Goal: Task Accomplishment & Management: Use online tool/utility

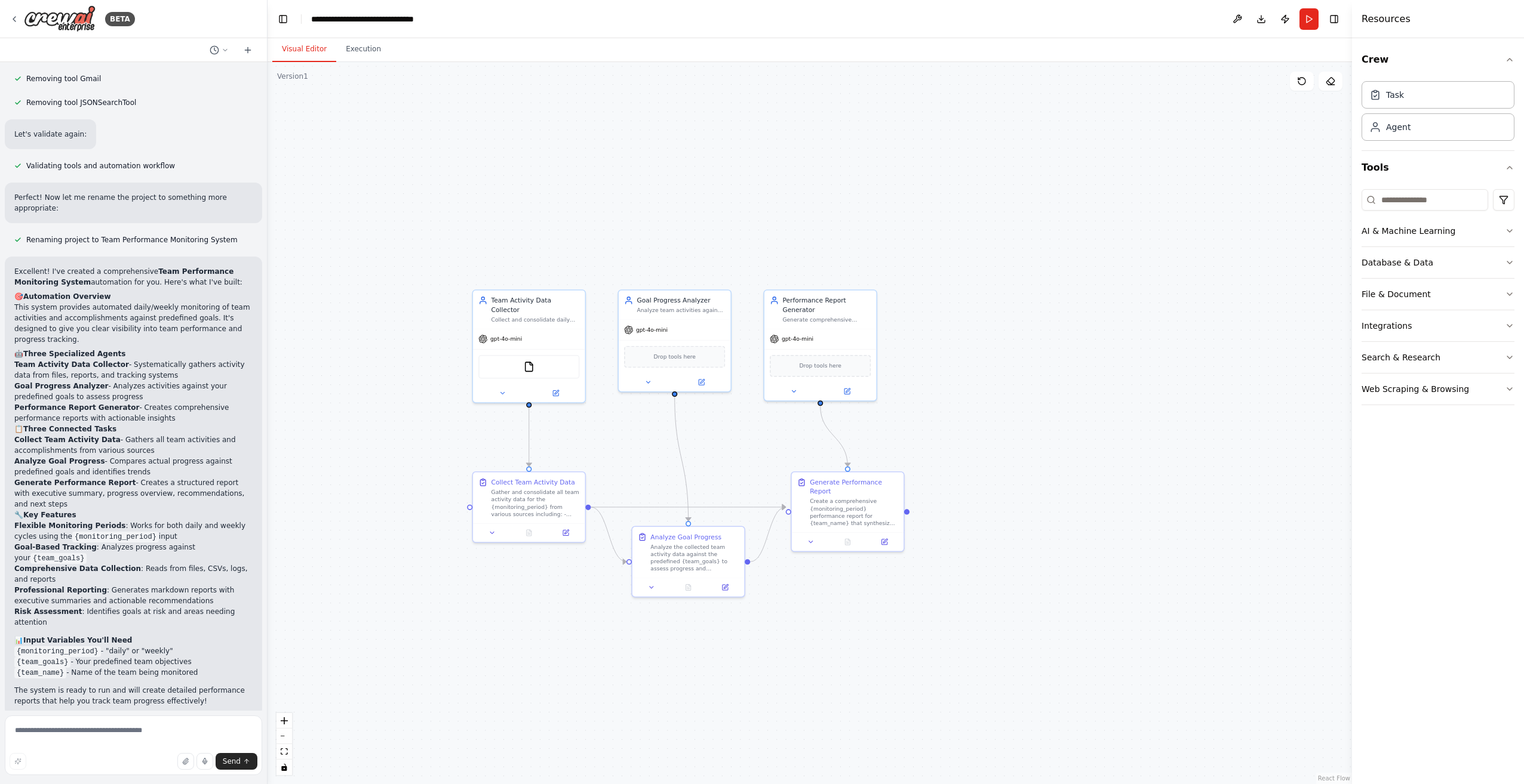
drag, startPoint x: 437, startPoint y: 186, endPoint x: 552, endPoint y: 238, distance: 126.2
click at [552, 238] on div ".deletable-edge-delete-btn { width: 20px; height: 20px; border: 0px solid #ffff…" at bounding box center [809, 423] width 1084 height 722
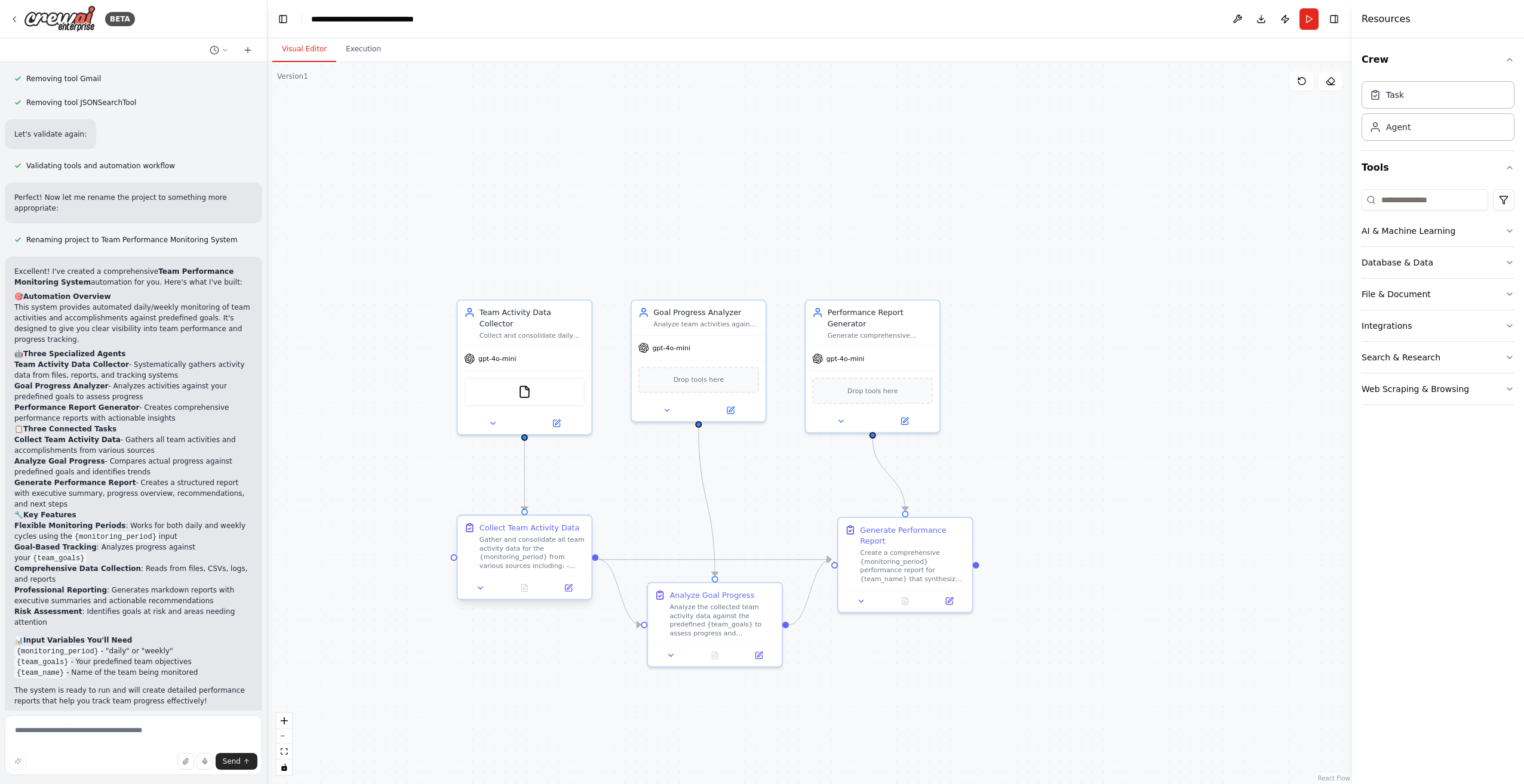
click at [550, 560] on div "Gather and consolidate all team activity data for the {monitoring_period} from …" at bounding box center [533, 552] width 106 height 35
click at [520, 555] on div "Gather and consolidate all team activity data for the {monitoring_period} from …" at bounding box center [533, 552] width 106 height 35
click at [474, 589] on button at bounding box center [480, 588] width 37 height 13
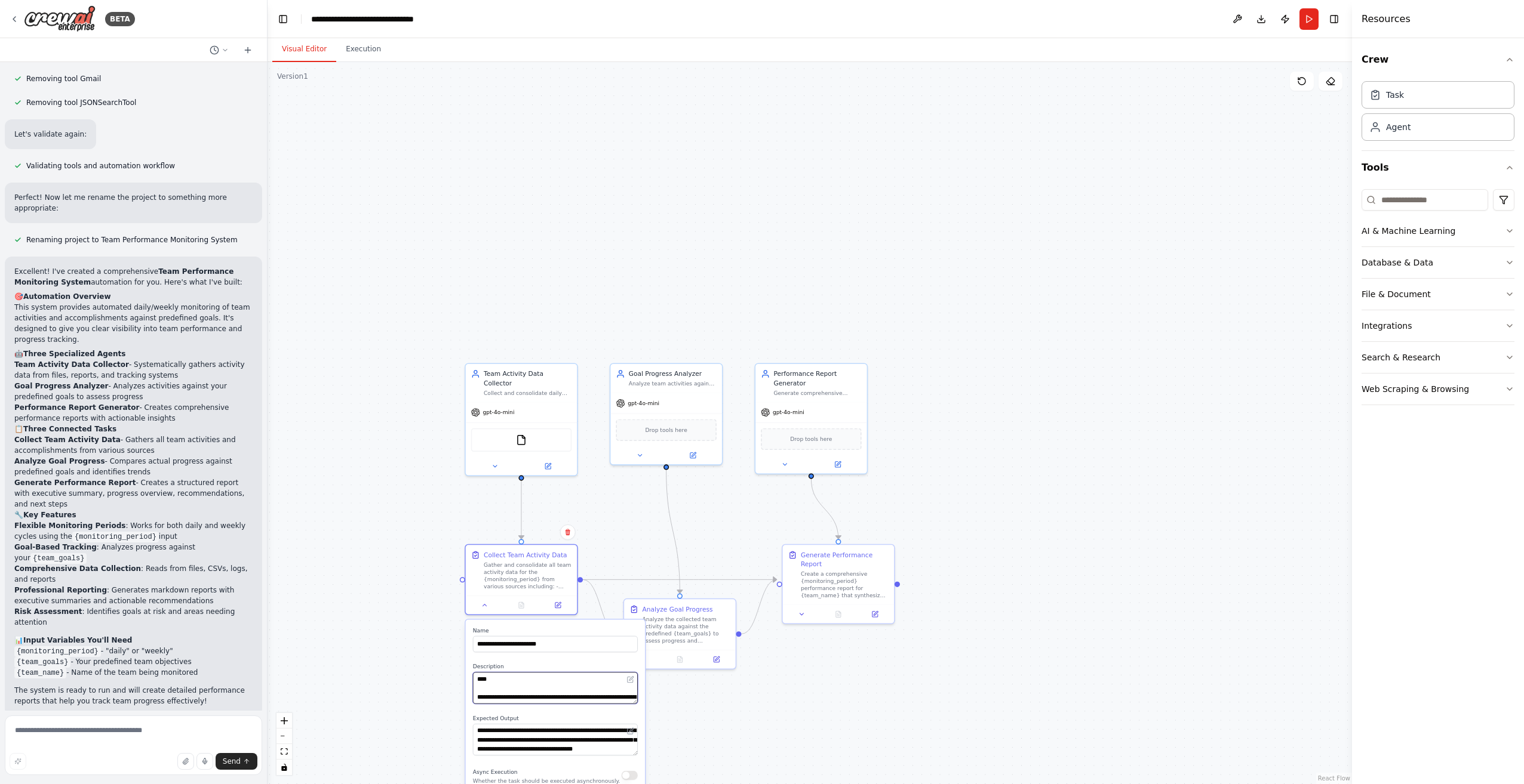
scroll to position [119, 0]
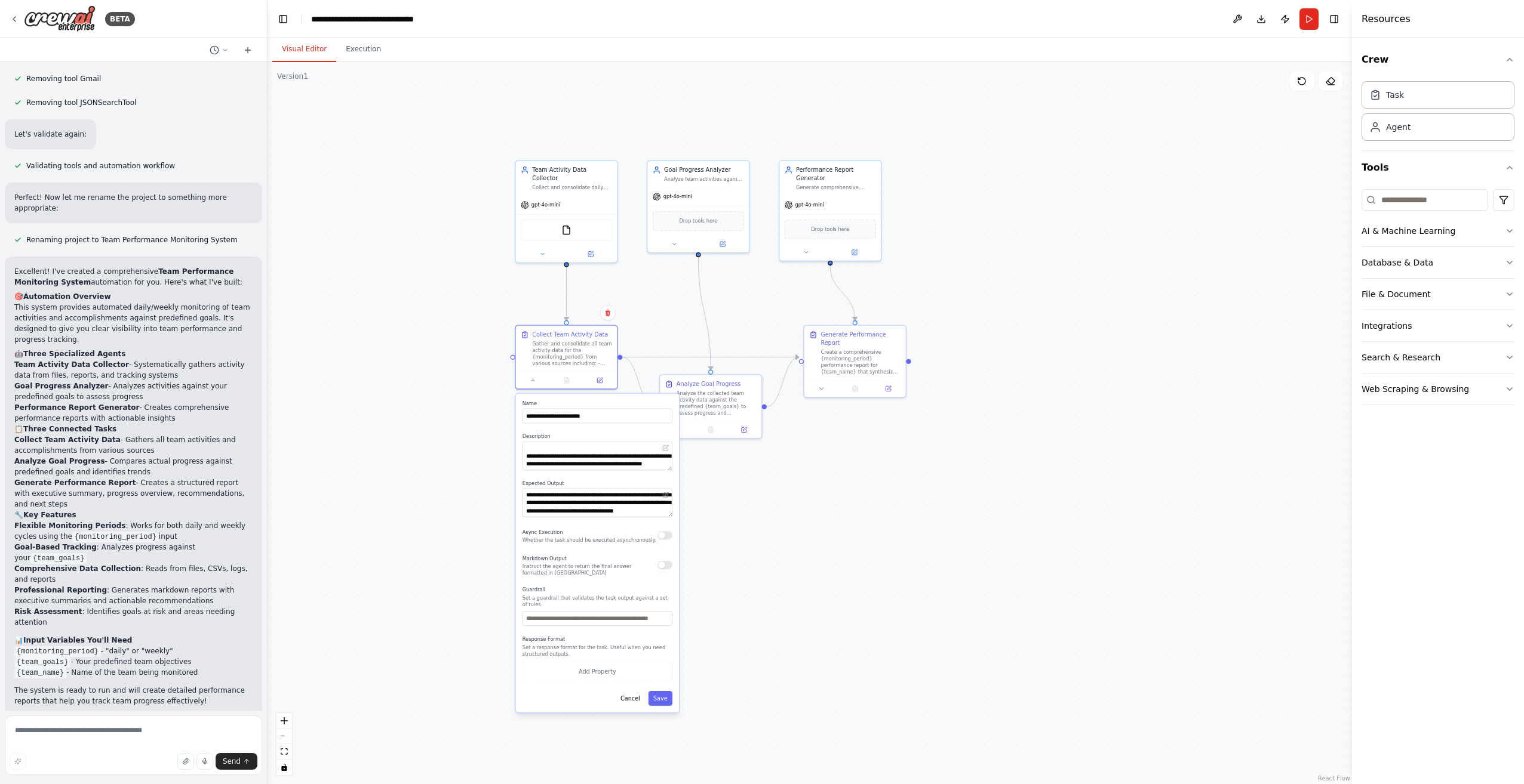
drag, startPoint x: 860, startPoint y: 663, endPoint x: 896, endPoint y: 427, distance: 238.7
click at [896, 427] on div ".deletable-edge-delete-btn { width: 20px; height: 20px; border: 0px solid #ffff…" at bounding box center [809, 423] width 1084 height 722
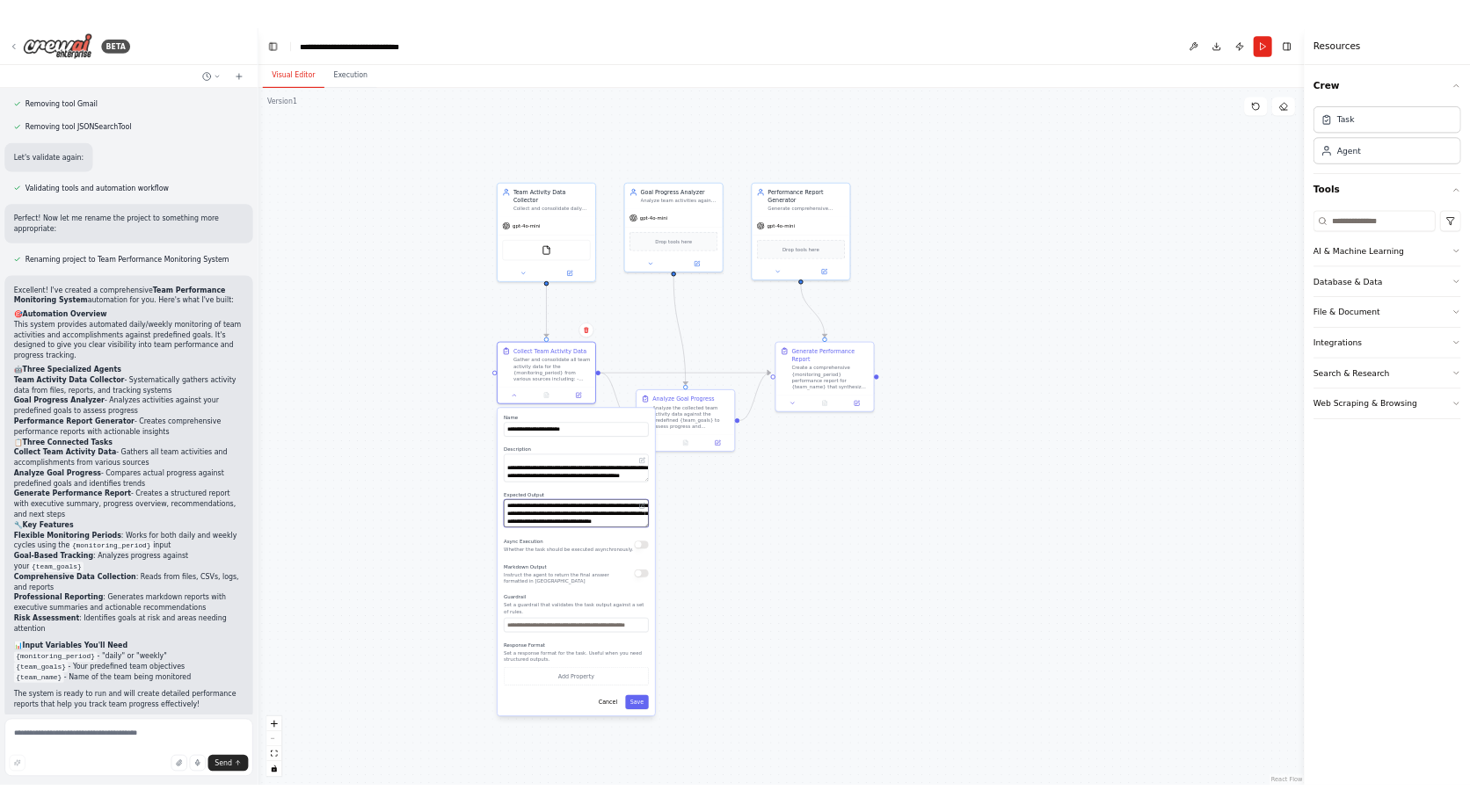
scroll to position [18, 0]
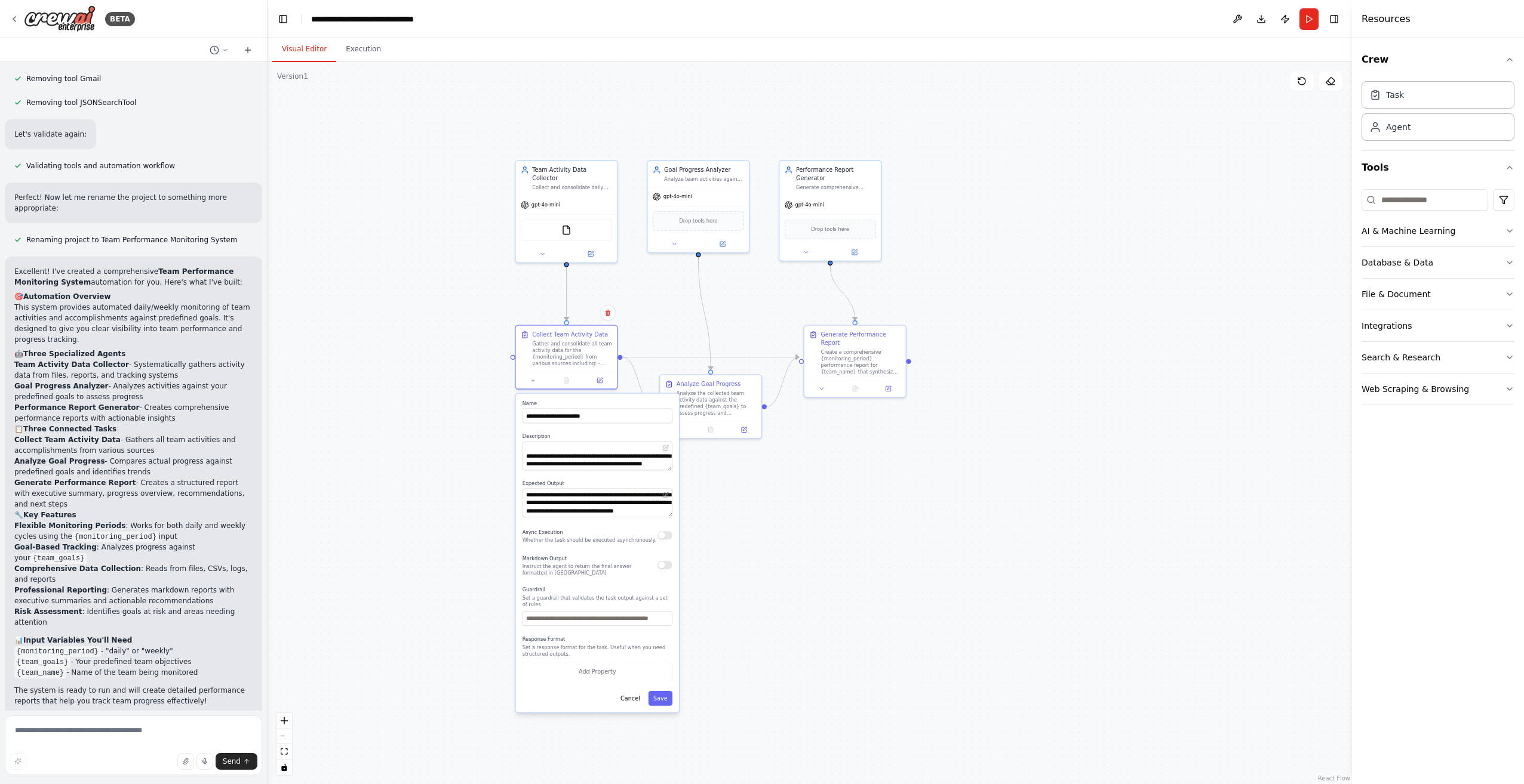
click at [725, 501] on div ".deletable-edge-delete-btn { width: 20px; height: 20px; border: 0px solid #ffff…" at bounding box center [809, 423] width 1084 height 722
click at [632, 693] on button "Cancel" at bounding box center [630, 699] width 29 height 15
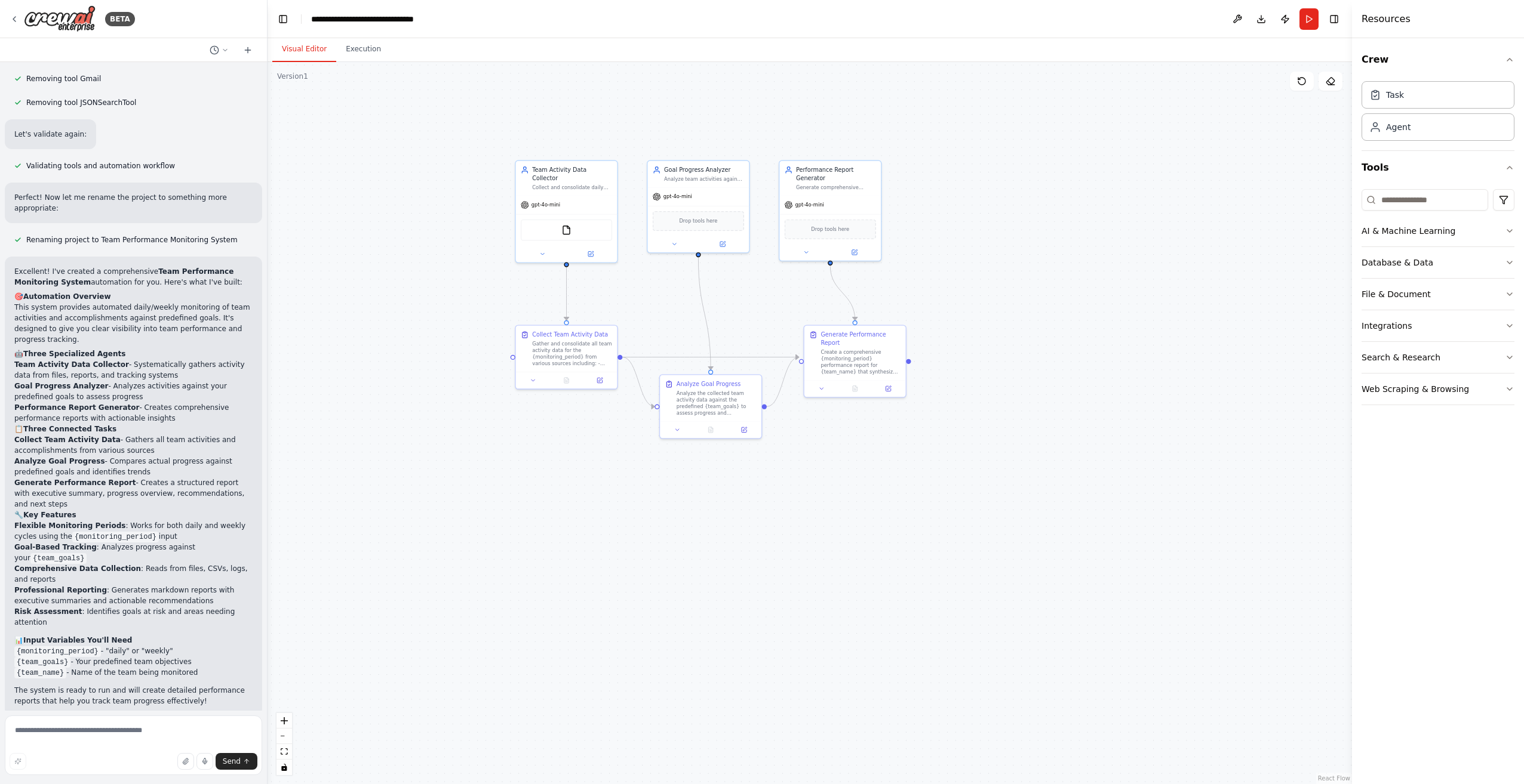
click at [734, 495] on div ".deletable-edge-delete-btn { width: 20px; height: 20px; border: 0px solid #ffff…" at bounding box center [809, 423] width 1084 height 722
click at [1416, 585] on div "Crew Task Agent Tools AI & Machine Learning Database & Data File & Document Int…" at bounding box center [1437, 411] width 172 height 746
click at [1253, 522] on div ".deletable-edge-delete-btn { width: 20px; height: 20px; border: 0px solid #ffff…" at bounding box center [809, 423] width 1084 height 722
click at [1477, 474] on div "Crew Task Agent Tools AI & Machine Learning Database & Data File & Document Int…" at bounding box center [1437, 411] width 172 height 746
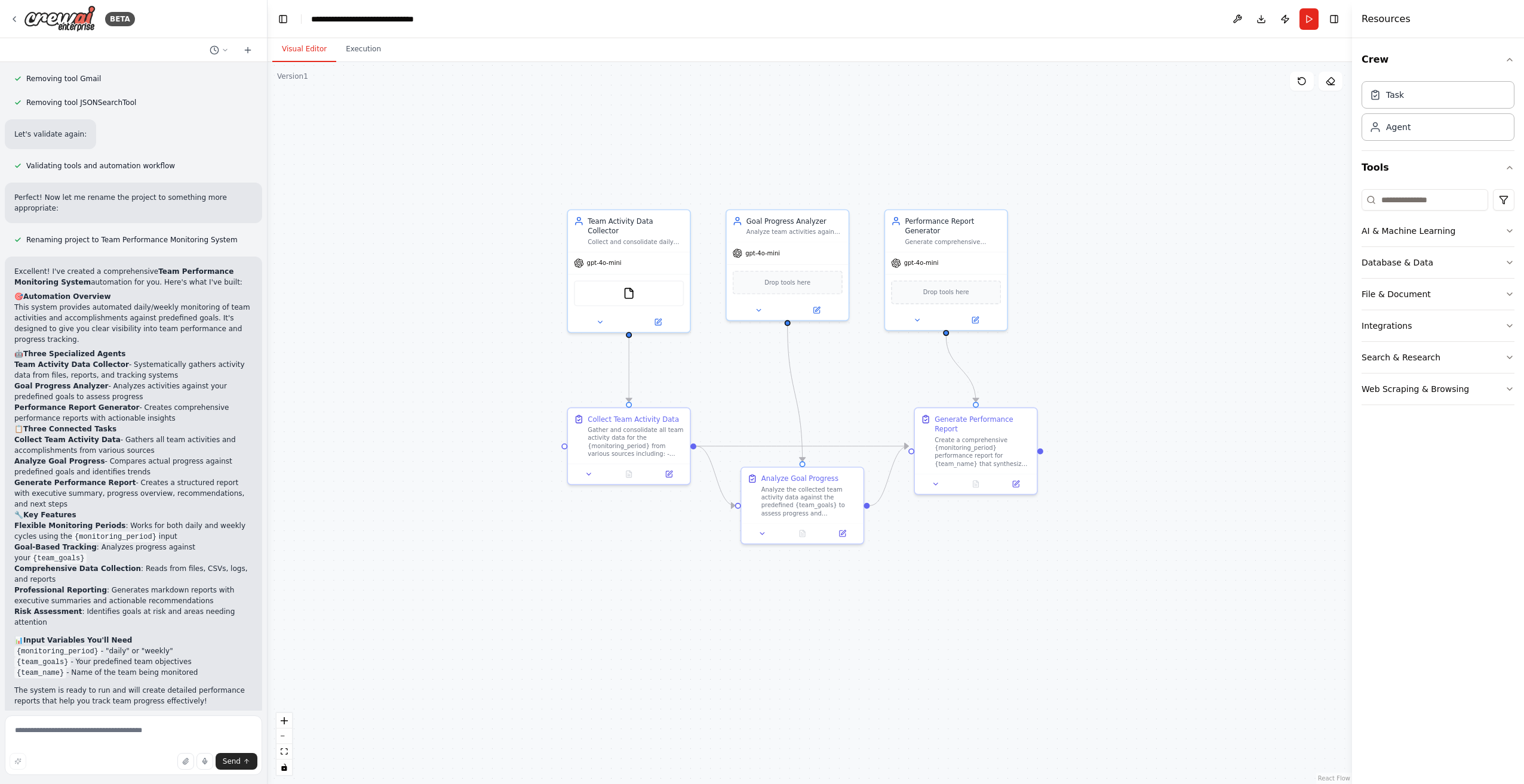
drag, startPoint x: 959, startPoint y: 200, endPoint x: 1107, endPoint y: 275, distance: 165.9
click at [1107, 275] on div ".deletable-edge-delete-btn { width: 20px; height: 20px; border: 0px solid #ffff…" at bounding box center [809, 423] width 1084 height 722
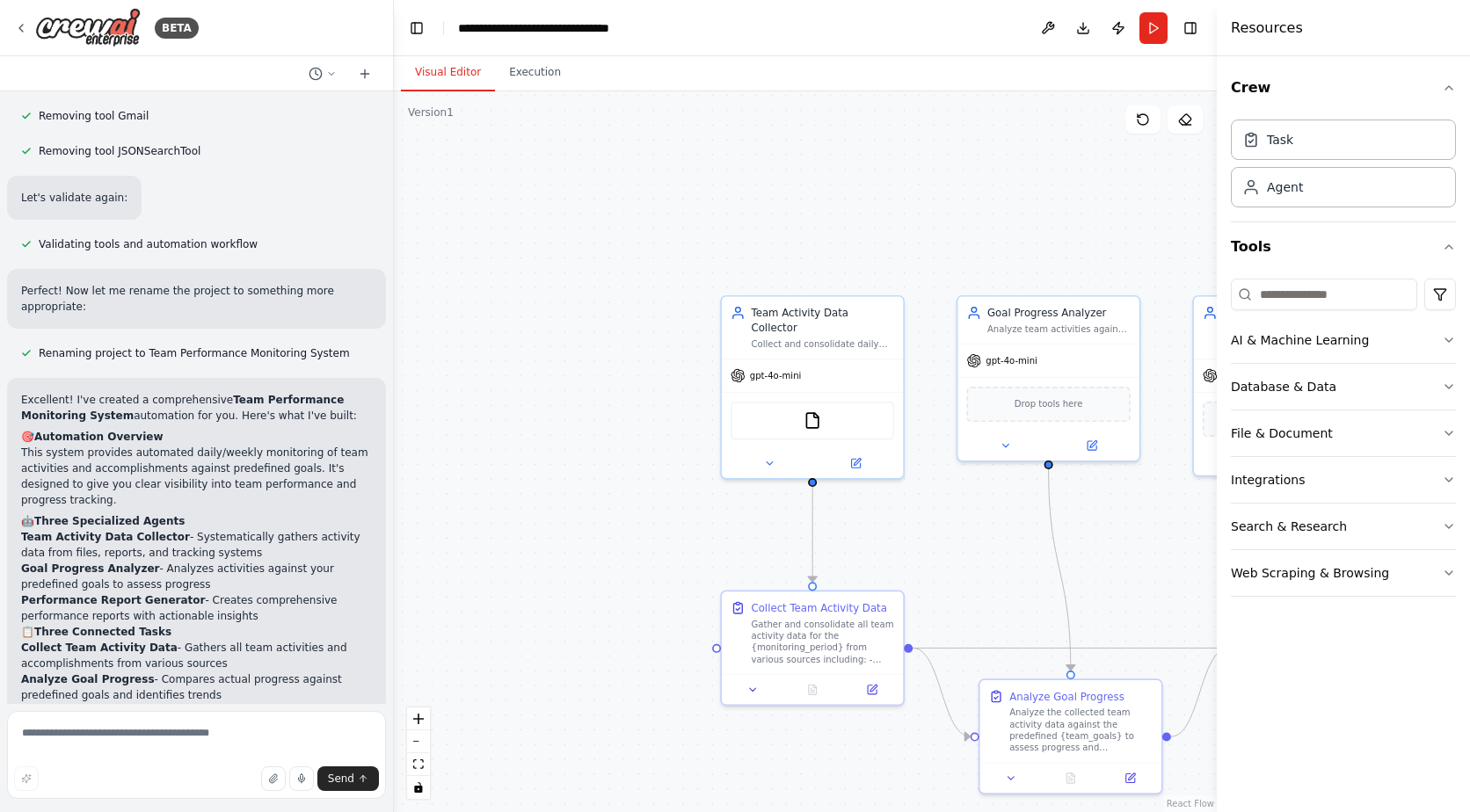
click at [655, 547] on div ".deletable-edge-delete-btn { width: 20px; height: 20px; border: 0px solid #ffff…" at bounding box center [805, 452] width 823 height 721
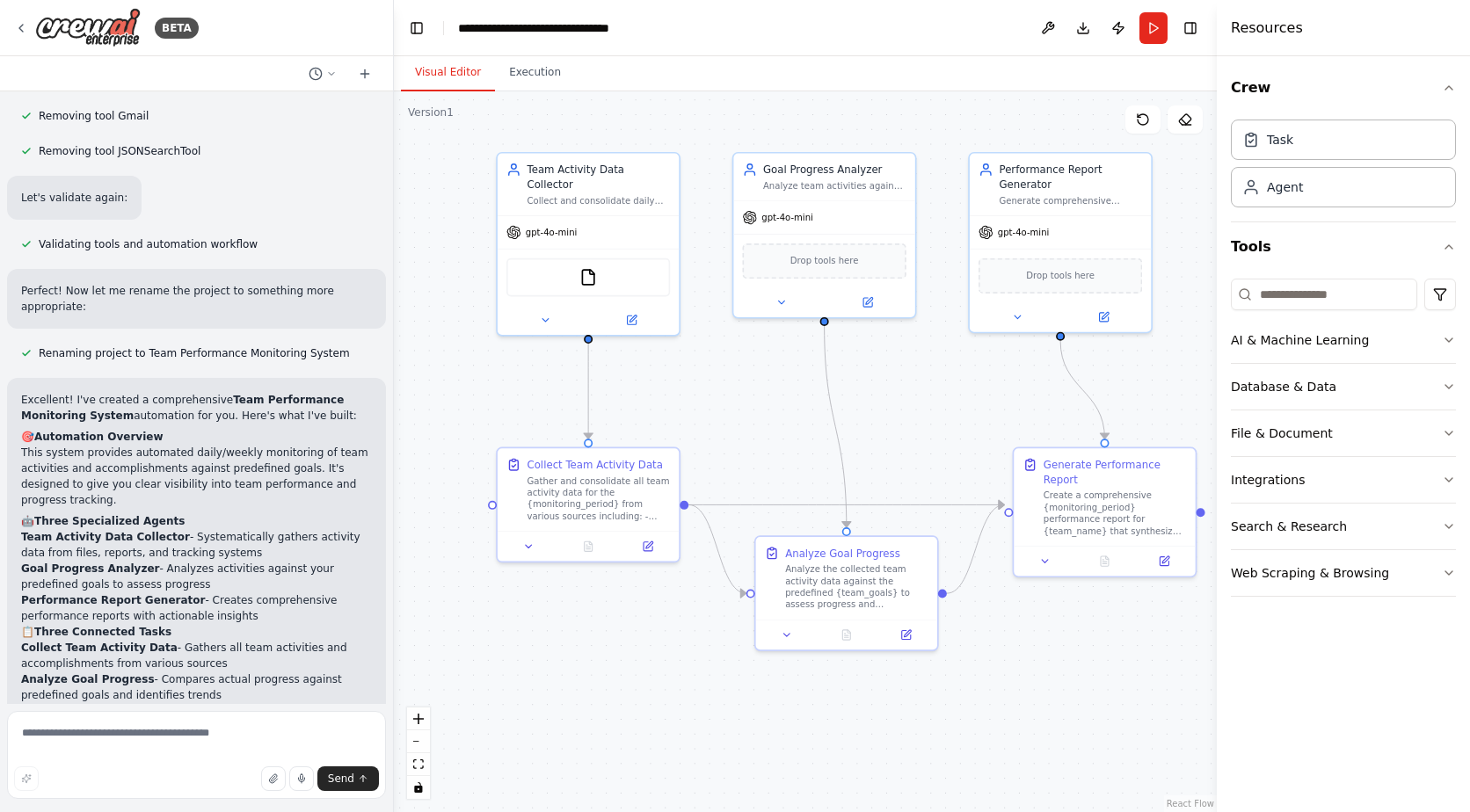
drag, startPoint x: 587, startPoint y: 488, endPoint x: 414, endPoint y: 389, distance: 199.3
click at [414, 389] on div ".deletable-edge-delete-btn { width: 20px; height: 20px; border: 0px solid #ffff…" at bounding box center [805, 452] width 823 height 721
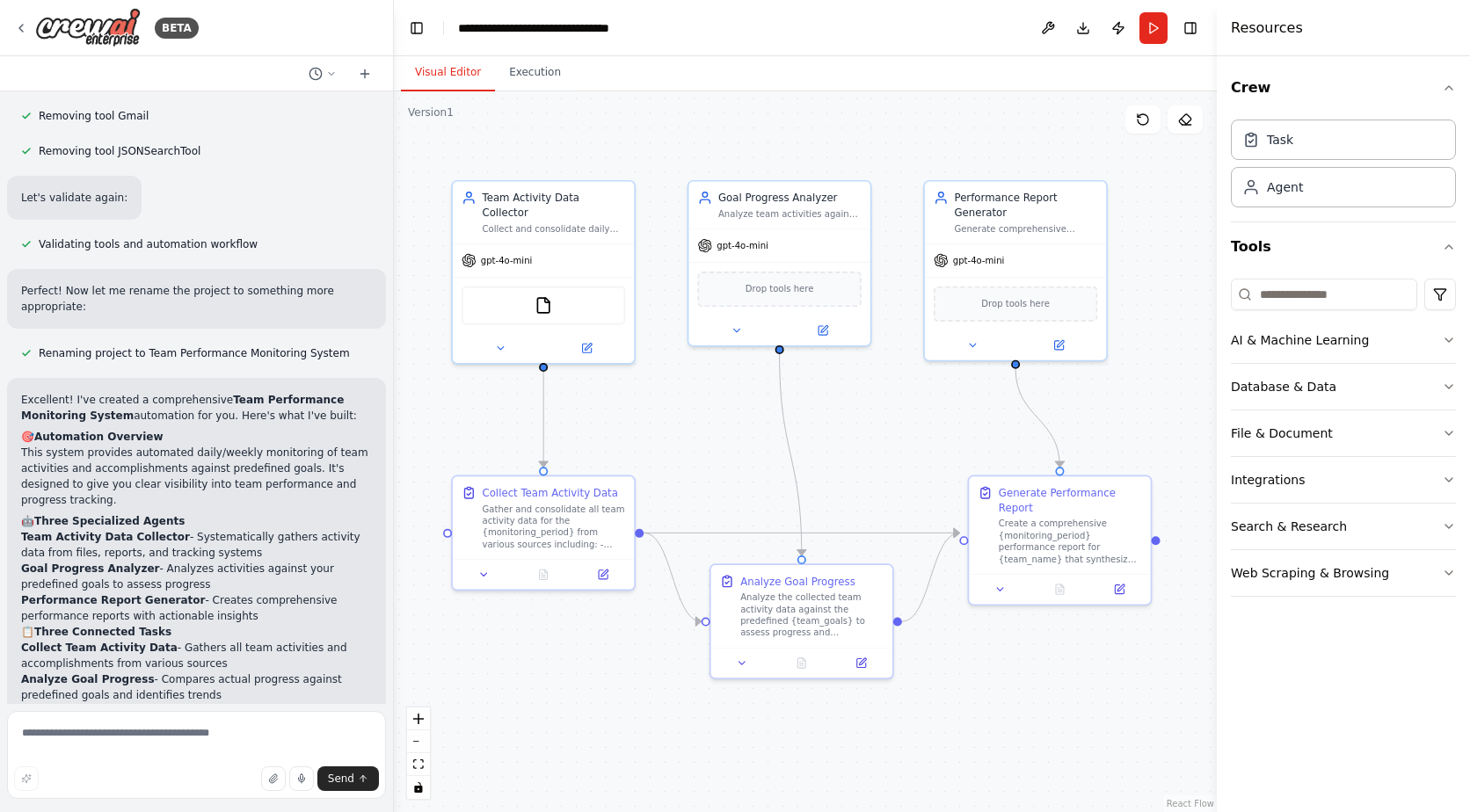
drag, startPoint x: 1110, startPoint y: 646, endPoint x: 1066, endPoint y: 674, distance: 52.2
click at [1066, 674] on div ".deletable-edge-delete-btn { width: 20px; height: 20px; border: 0px solid #ffff…" at bounding box center [805, 452] width 823 height 721
click at [1039, 523] on div "Create a comprehensive {monitoring_period} performance report for {team_name} t…" at bounding box center [1070, 539] width 143 height 48
click at [1044, 653] on div ".deletable-edge-delete-btn { width: 20px; height: 20px; border: 0px solid #ffff…" at bounding box center [805, 452] width 823 height 721
